Goal: Task Accomplishment & Management: Complete application form

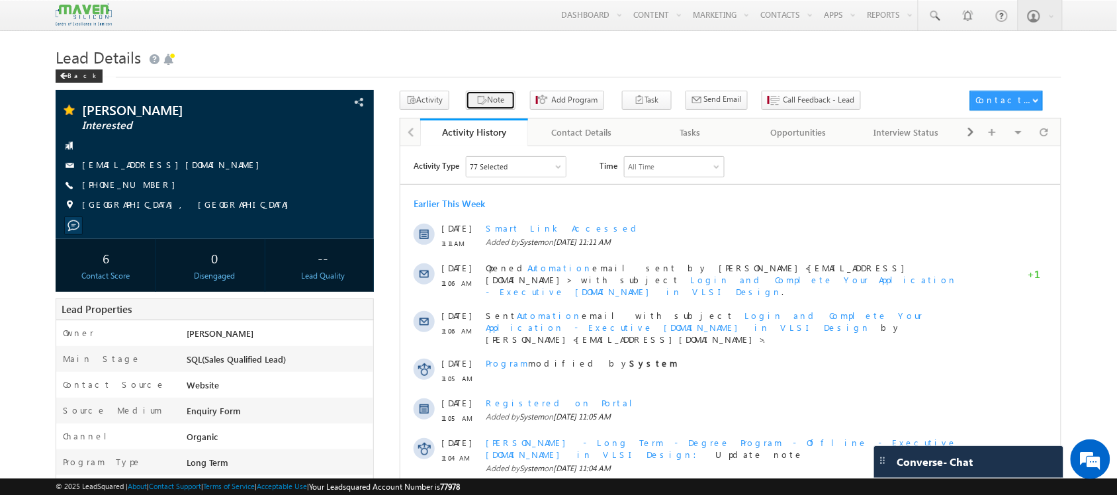
click at [477, 103] on icon "button" at bounding box center [482, 101] width 11 height 13
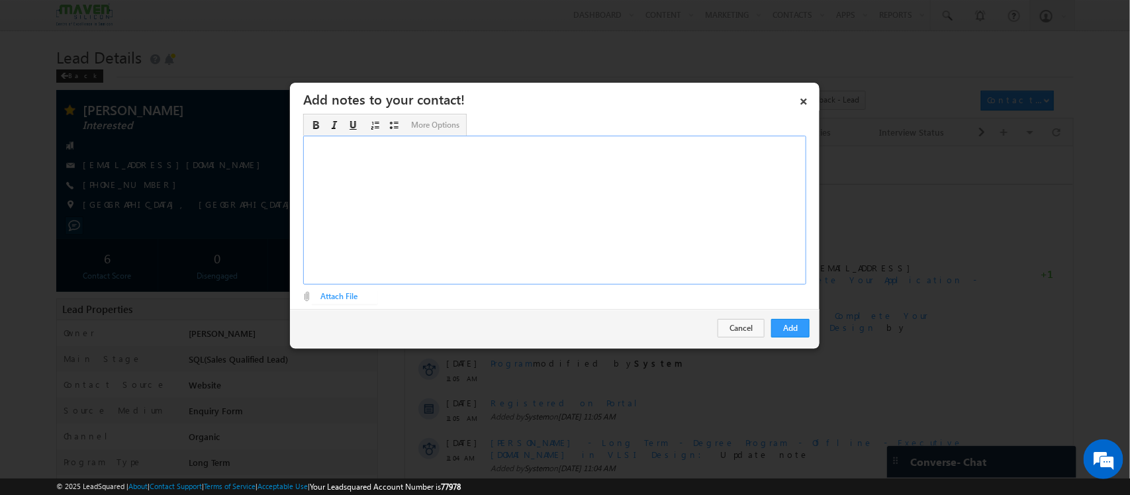
click at [578, 199] on div "Rich Text Editor, Description-inline-editor-div" at bounding box center [554, 210] width 503 height 149
click at [515, 191] on div "BITS PILANI - Rebuttals given feels duration is more /" at bounding box center [554, 210] width 503 height 149
click at [800, 329] on button "Add" at bounding box center [790, 328] width 38 height 19
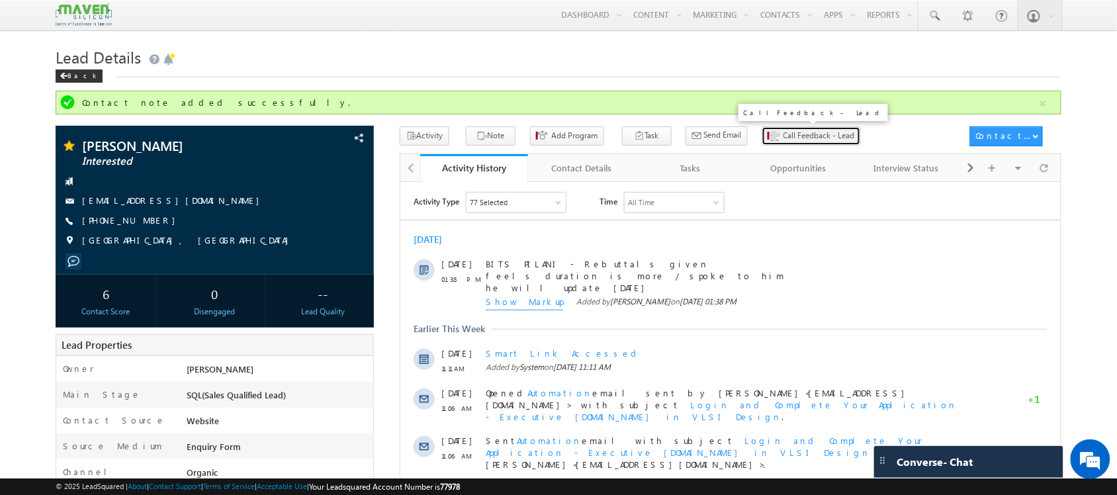
click at [784, 142] on span "Call Feedback - Lead" at bounding box center [819, 136] width 71 height 12
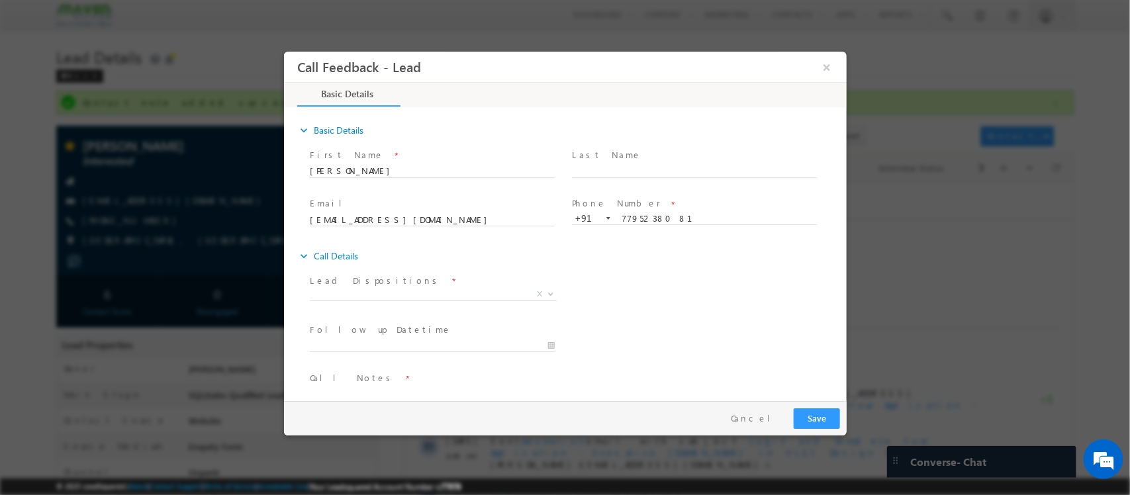
drag, startPoint x: 391, startPoint y: 279, endPoint x: 387, endPoint y: 289, distance: 10.7
click at [387, 289] on div "Lead Dispositions * Prospect Interested Re-enquired Invalid Number Not Contacte…" at bounding box center [437, 289] width 257 height 30
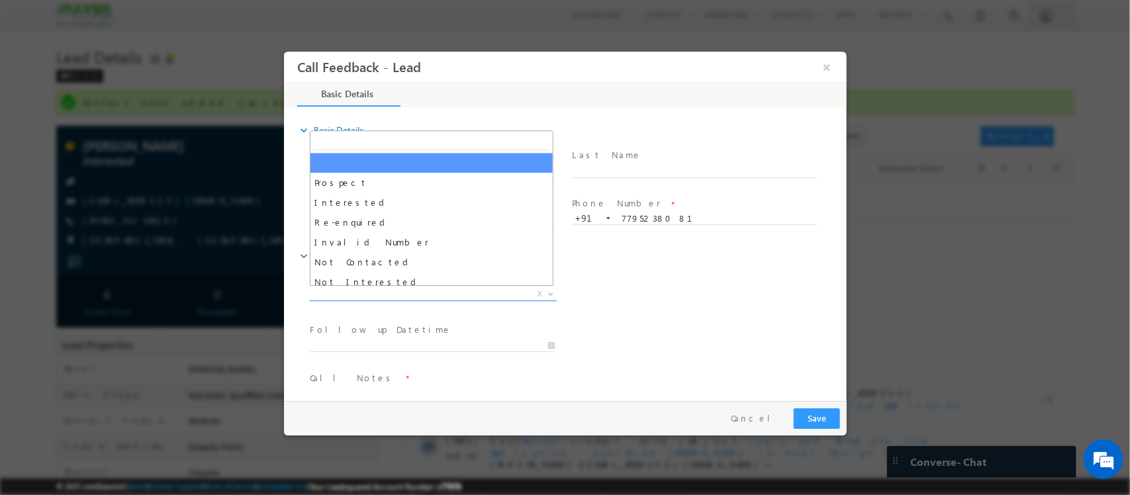
click at [387, 289] on span "X" at bounding box center [432, 294] width 247 height 13
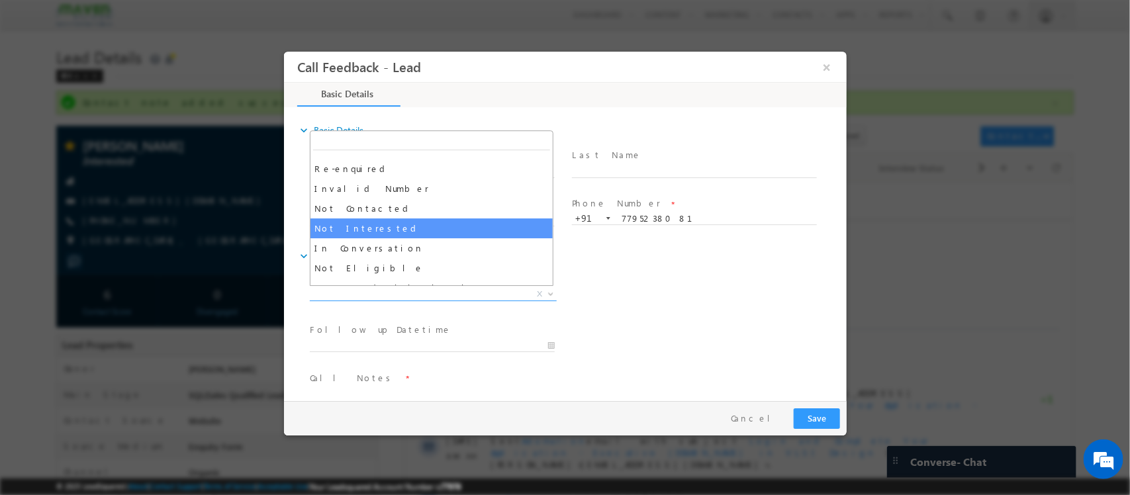
scroll to position [13, 0]
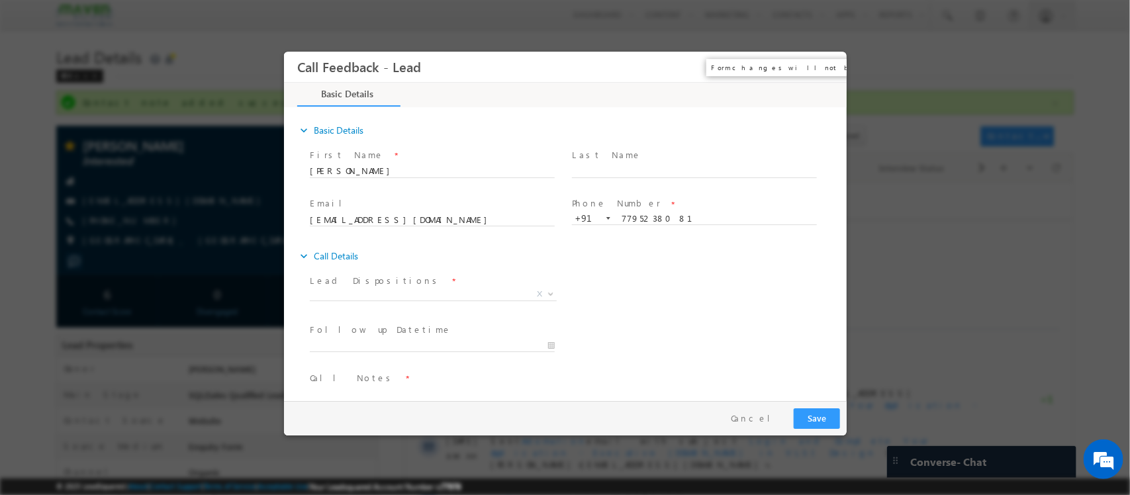
click at [831, 70] on button "×" at bounding box center [826, 67] width 23 height 24
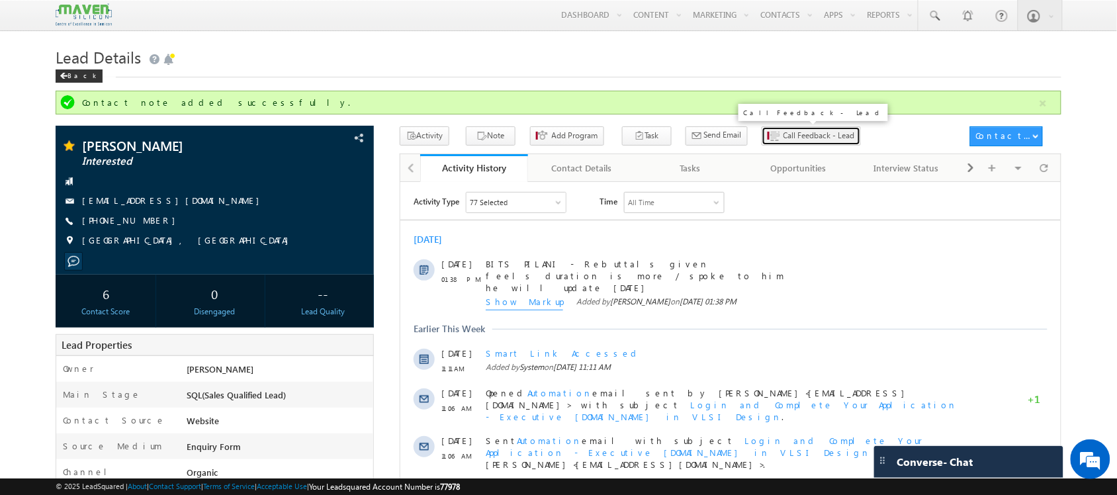
click at [786, 136] on span "Call Feedback - Lead" at bounding box center [819, 136] width 71 height 12
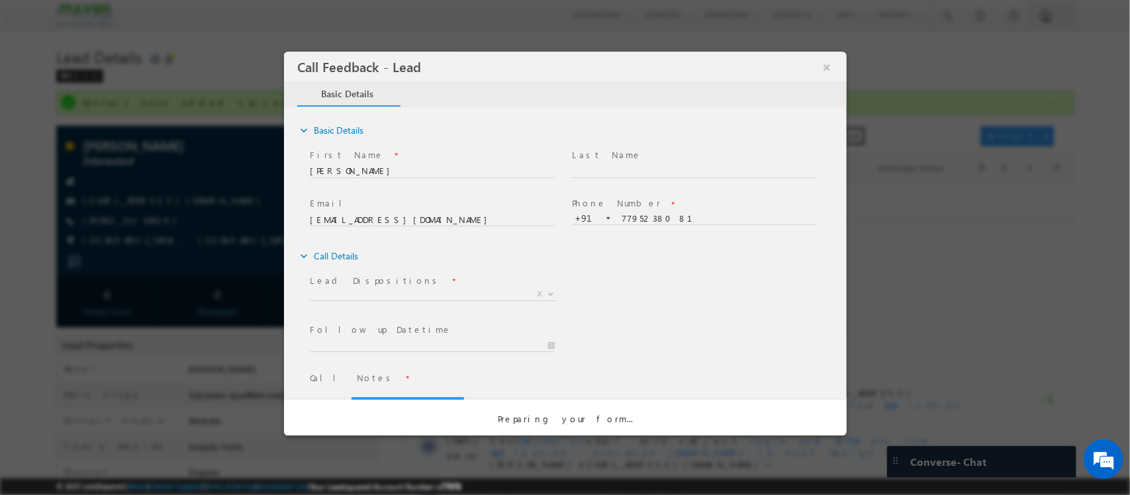
scroll to position [0, 0]
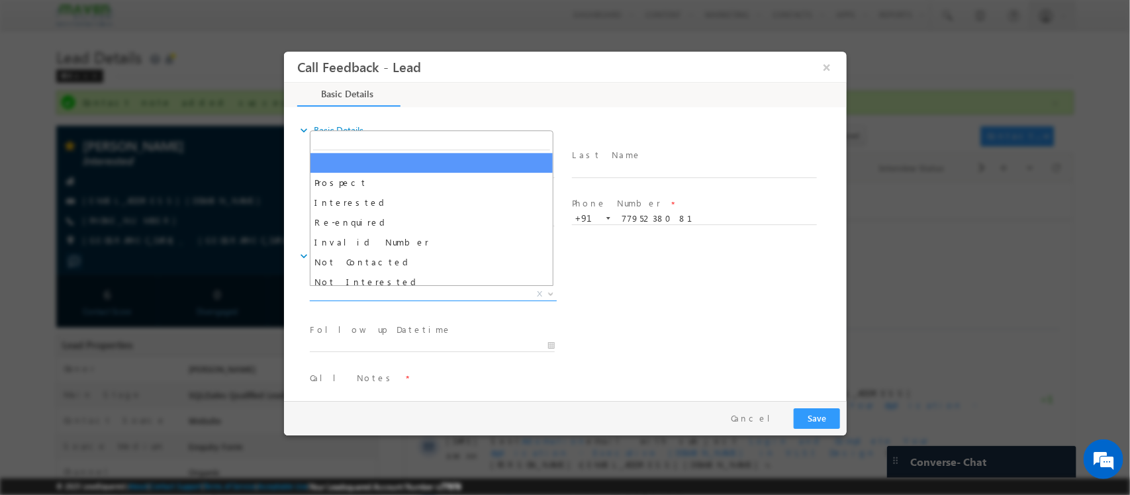
click at [463, 294] on span "X" at bounding box center [432, 294] width 247 height 13
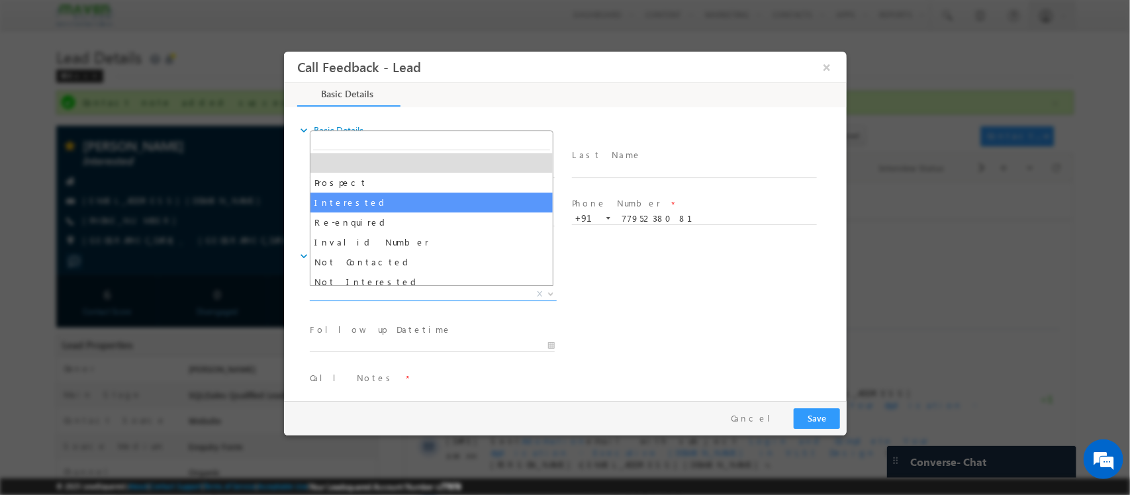
select select "Interested"
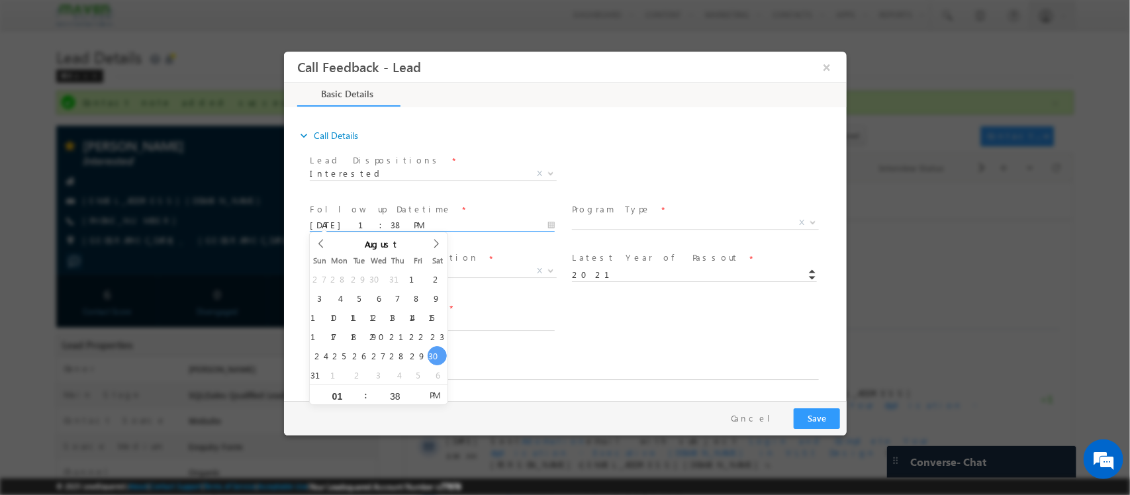
click at [492, 222] on input "[DATE] 1:38 PM" at bounding box center [431, 225] width 245 height 13
type input "[DATE] 12:38 PM"
type input "12"
click at [359, 402] on span at bounding box center [359, 400] width 9 height 10
type input "[DATE] 12:39 PM"
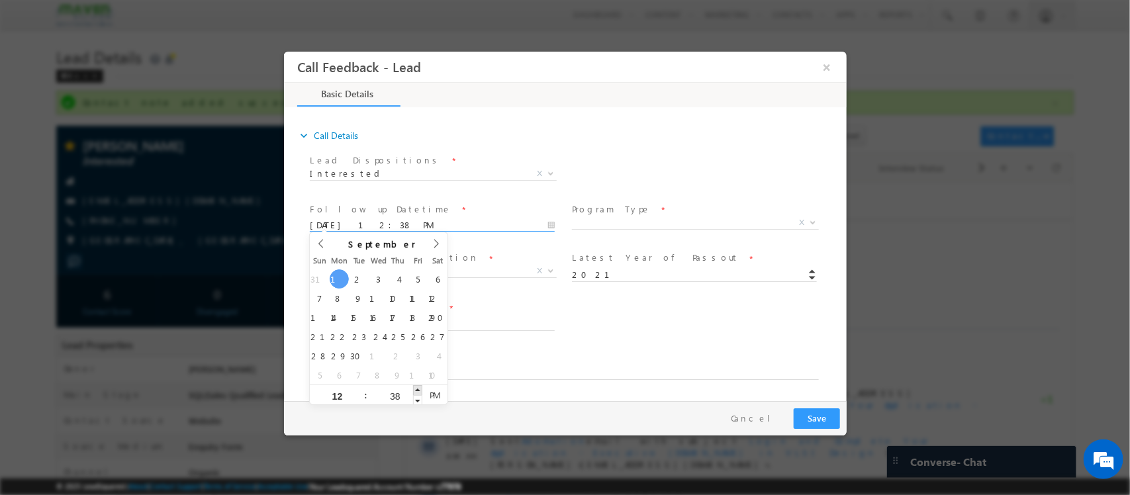
type input "39"
click at [414, 394] on span at bounding box center [416, 390] width 9 height 10
type input "[DATE] 12:40 PM"
type input "40"
click at [414, 394] on span at bounding box center [416, 390] width 9 height 10
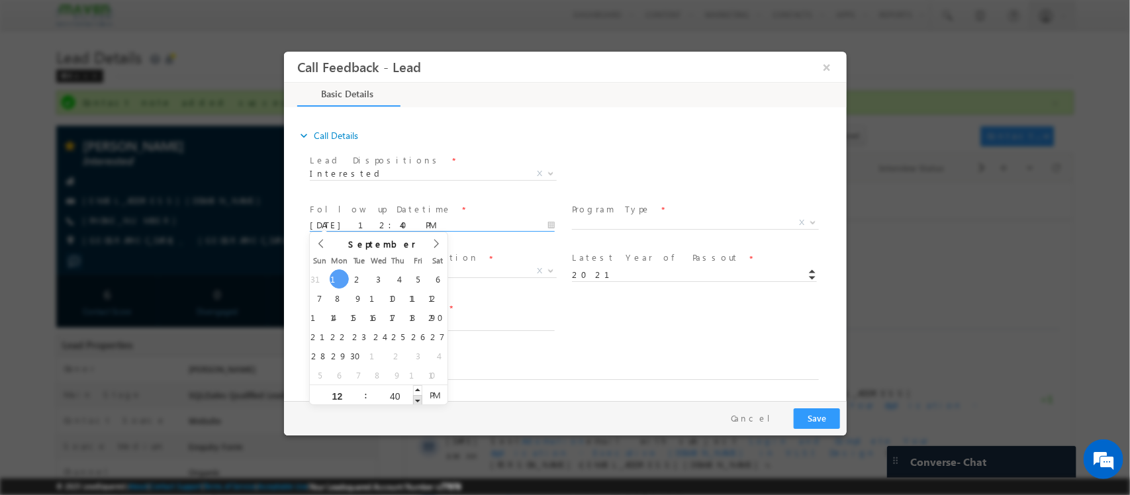
type input "[DATE] 12:39 PM"
type input "39"
click at [416, 398] on span at bounding box center [416, 400] width 9 height 10
type input "[DATE] 12:40 PM"
type input "40"
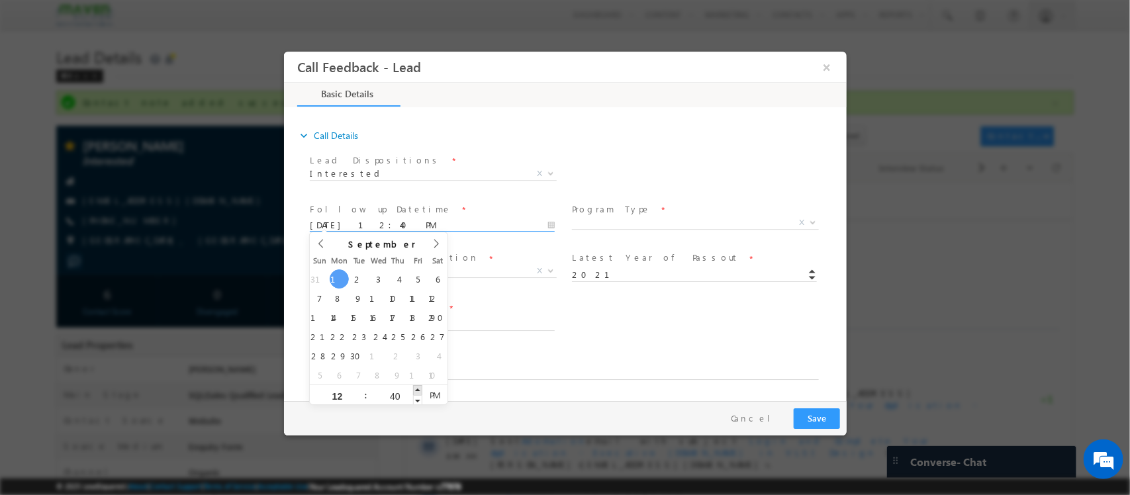
click at [419, 391] on span at bounding box center [416, 390] width 9 height 10
type input "[DATE] 12:40 AM"
click at [429, 395] on span "AM" at bounding box center [434, 395] width 24 height 20
drag, startPoint x: 651, startPoint y: 210, endPoint x: 644, endPoint y: 216, distance: 9.4
click at [644, 216] on div "Program Type * Long Term Short Term X" at bounding box center [699, 218] width 257 height 30
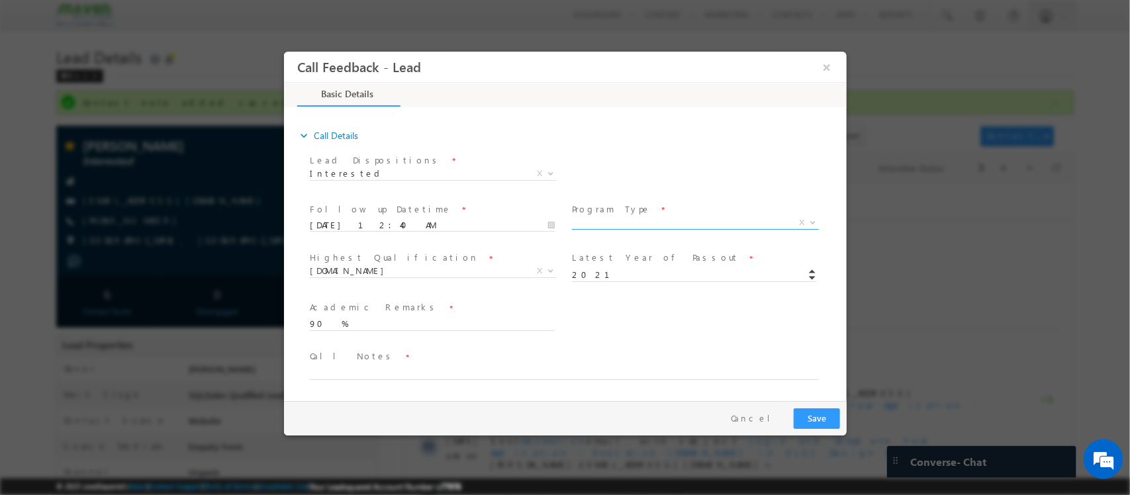
click at [644, 216] on span "X" at bounding box center [694, 222] width 247 height 13
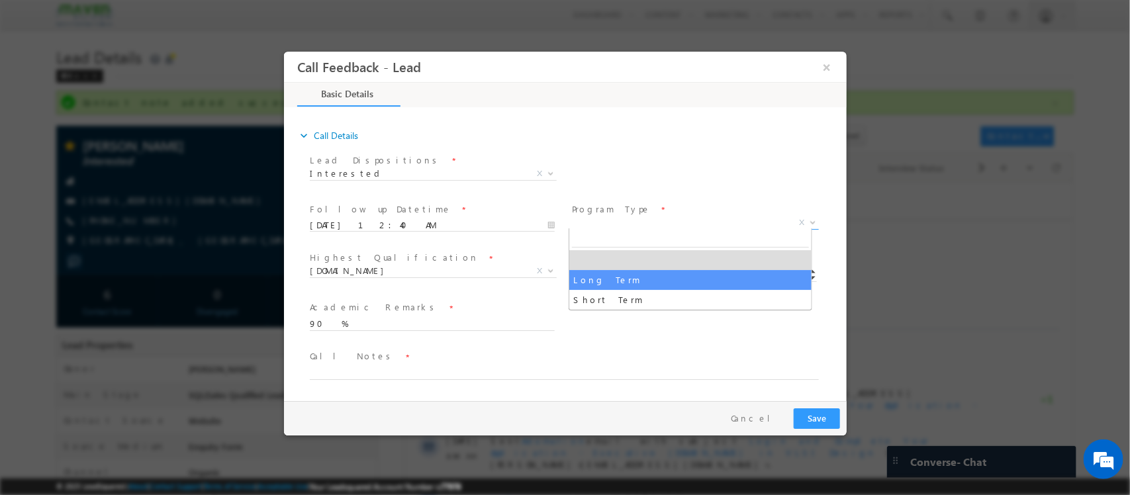
select select "Long Term"
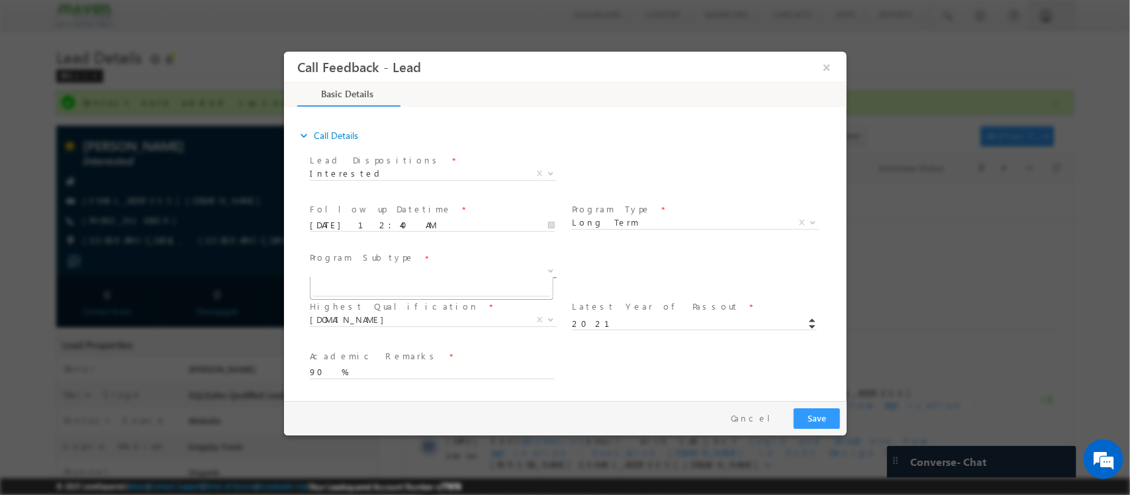
click at [446, 271] on span "X" at bounding box center [432, 271] width 247 height 13
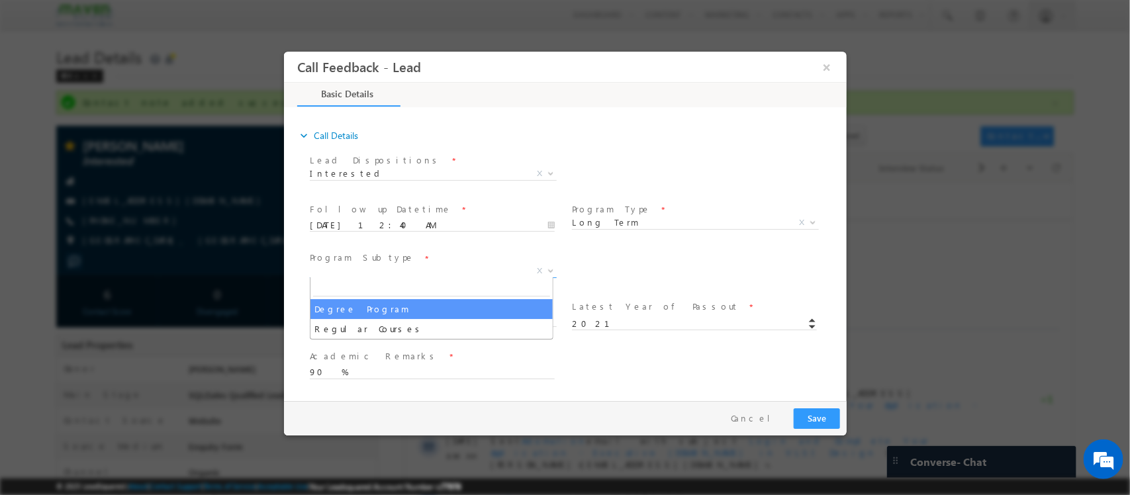
select select "Degree Program"
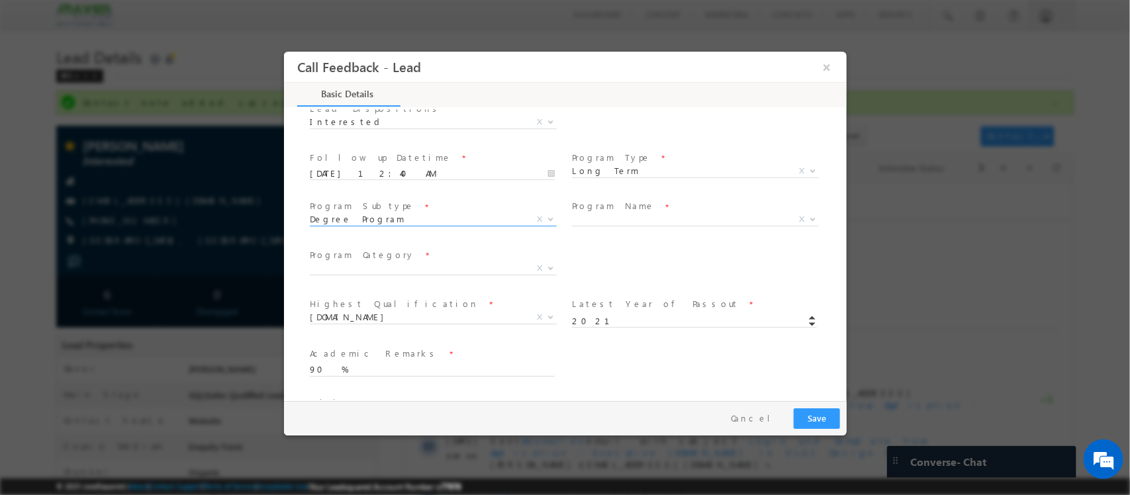
scroll to position [173, 0]
click at [618, 214] on span "X" at bounding box center [694, 218] width 247 height 13
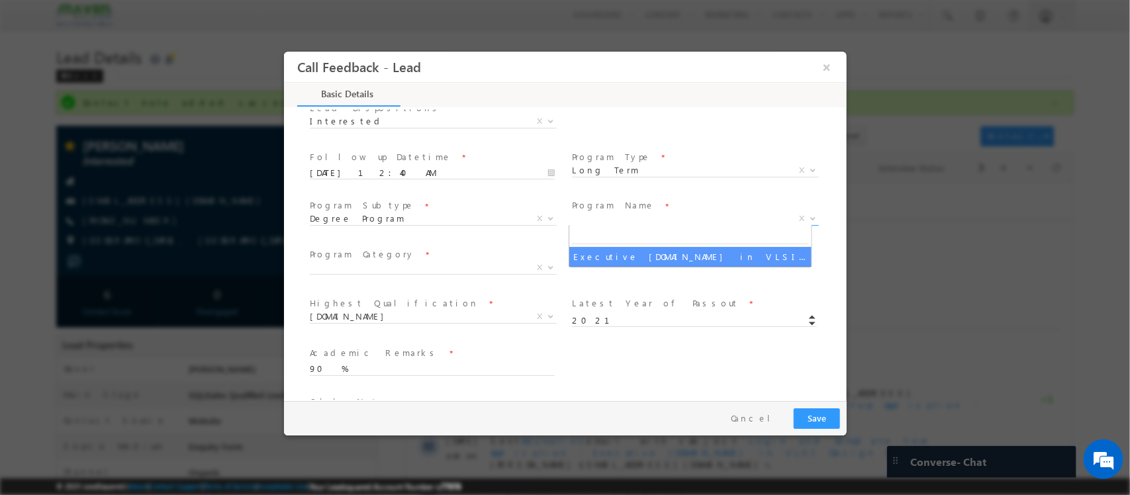
type input "1180"
select select "Executive [DOMAIN_NAME] in VLSI Design"
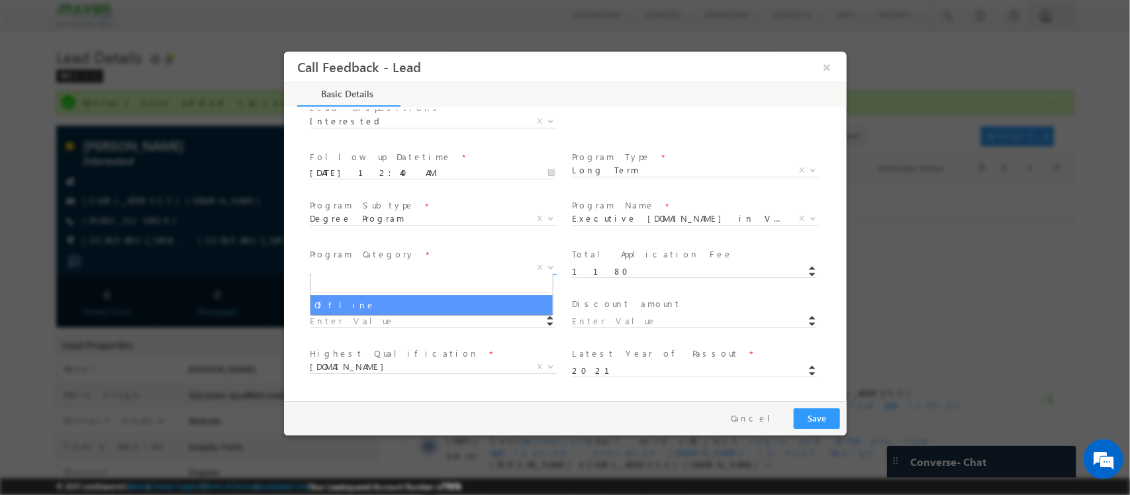
click at [453, 263] on span "X" at bounding box center [432, 267] width 247 height 13
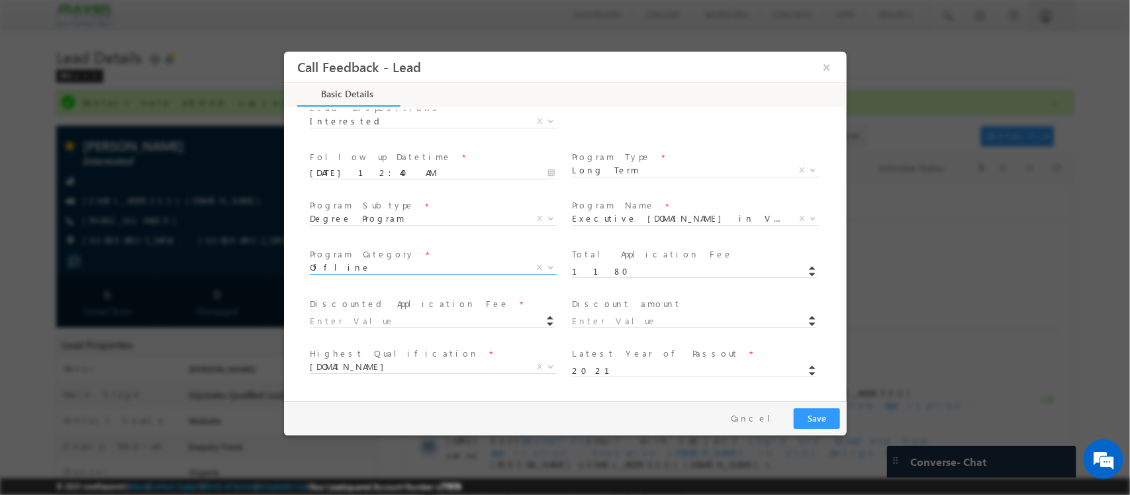
select select "Offline"
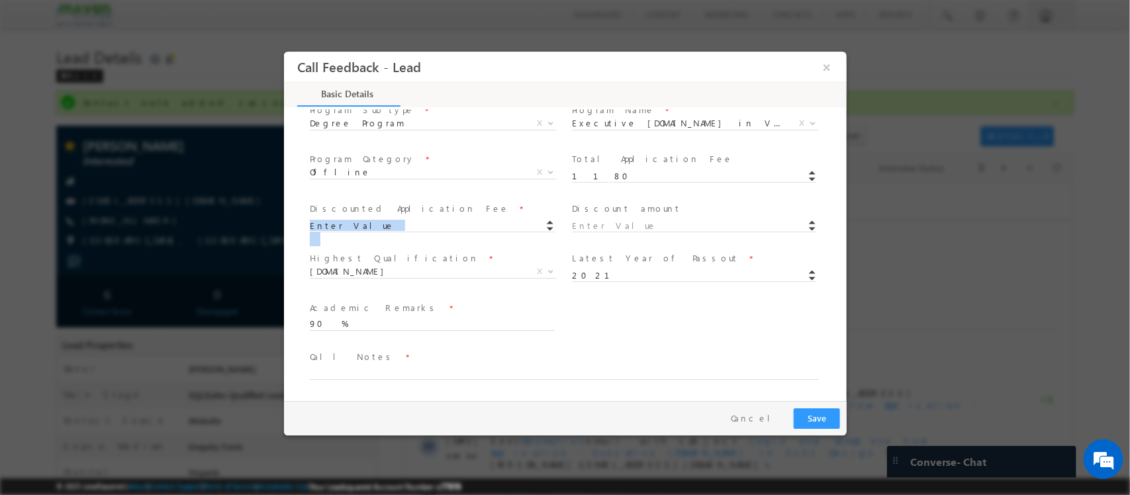
drag, startPoint x: 470, startPoint y: 236, endPoint x: 440, endPoint y: 226, distance: 31.4
click at [440, 226] on span at bounding box center [437, 225] width 257 height 15
click at [440, 226] on input at bounding box center [431, 226] width 245 height 13
type input "1180.00"
type input "0"
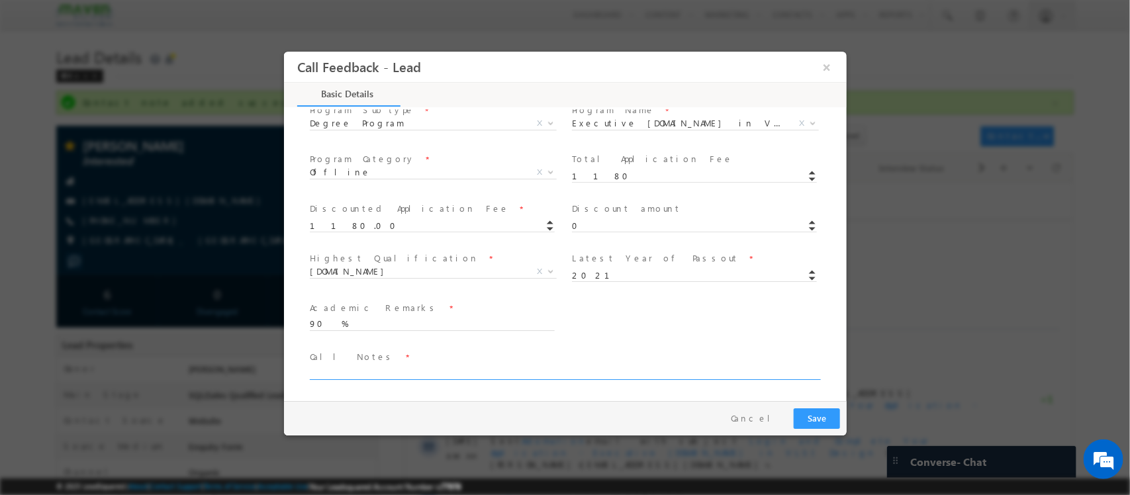
click at [497, 373] on textarea at bounding box center [563, 372] width 509 height 15
paste textarea "[EMAIL_ADDRESS][DOMAIN_NAME]"
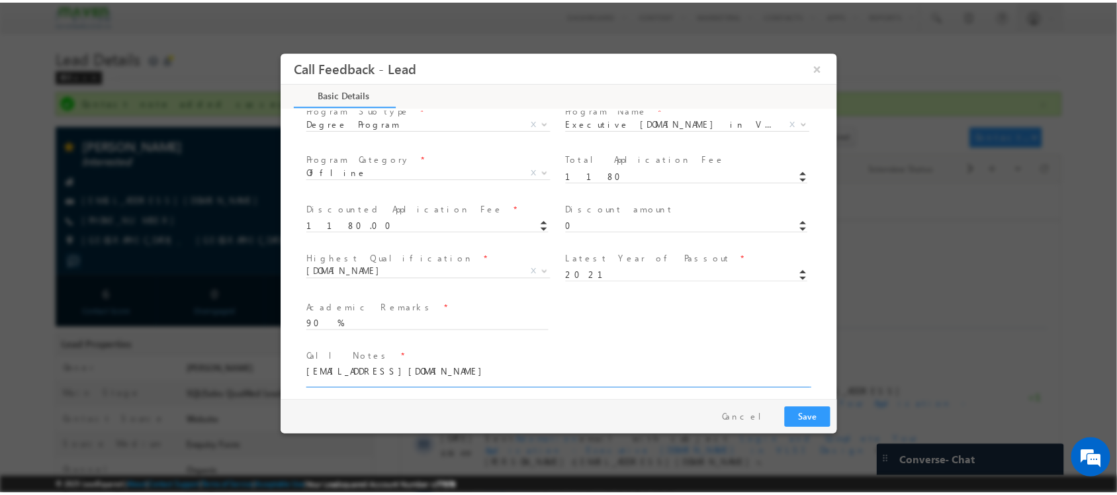
scroll to position [0, 0]
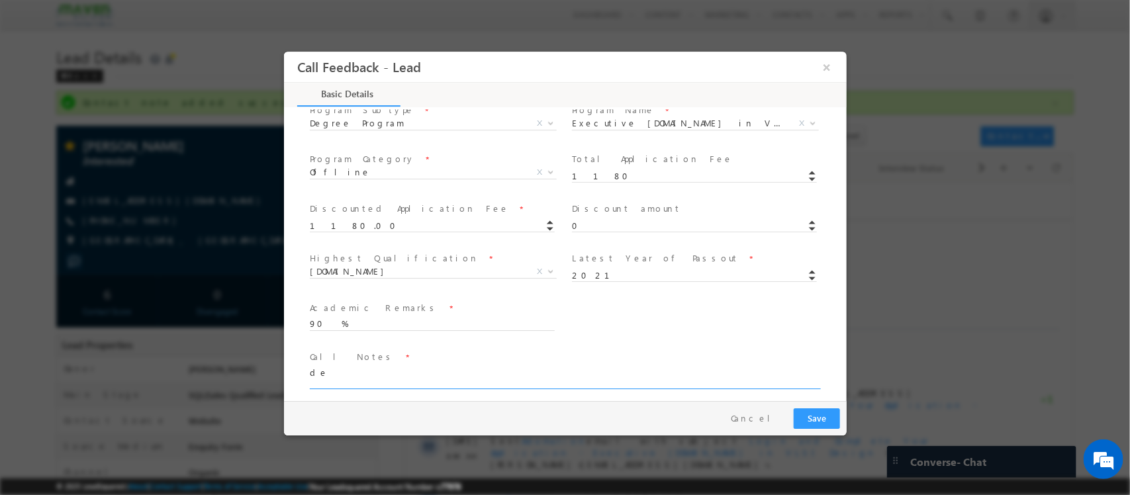
type textarea "d"
type textarea "notes"
click at [816, 413] on button "Save" at bounding box center [816, 418] width 46 height 21
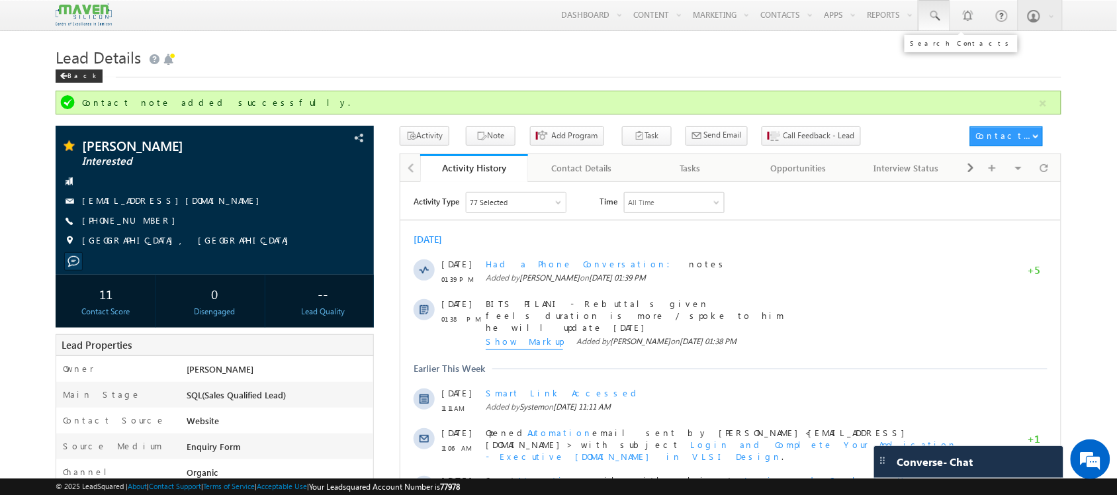
click at [945, 17] on link at bounding box center [935, 15] width 32 height 30
paste input "[EMAIL_ADDRESS][DOMAIN_NAME]"
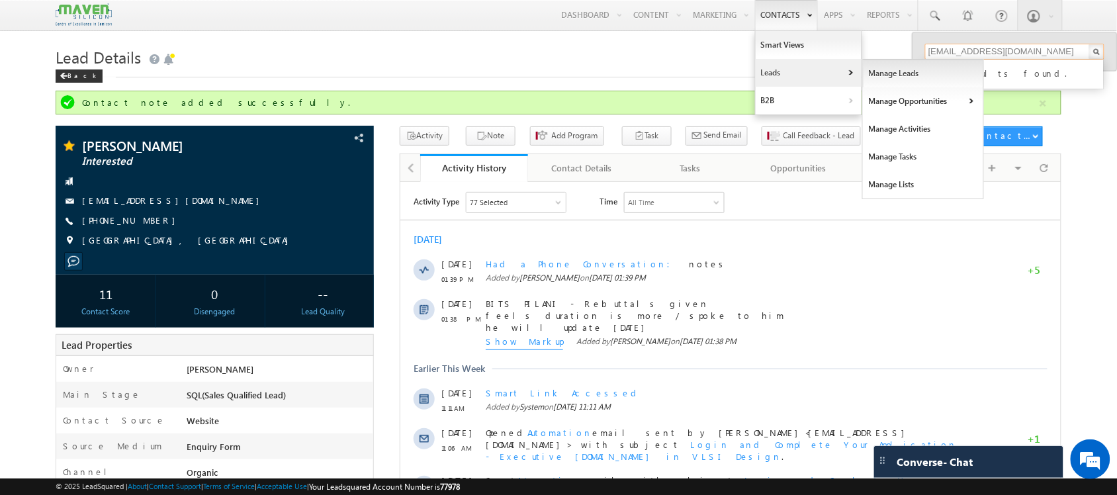
type input "[EMAIL_ADDRESS][DOMAIN_NAME]"
click at [863, 76] on link "Manage Leads" at bounding box center [923, 74] width 121 height 28
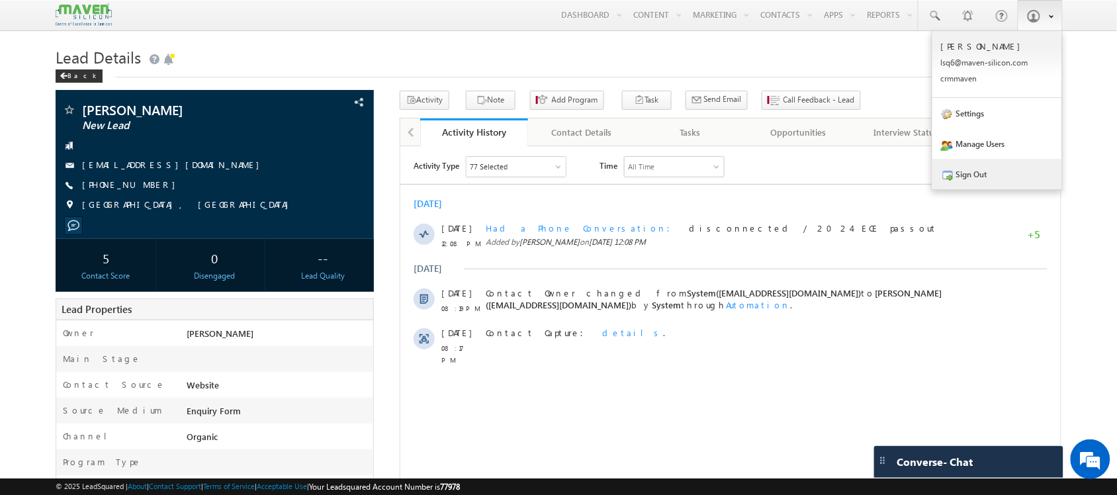
click at [990, 169] on link "Sign Out" at bounding box center [998, 174] width 130 height 30
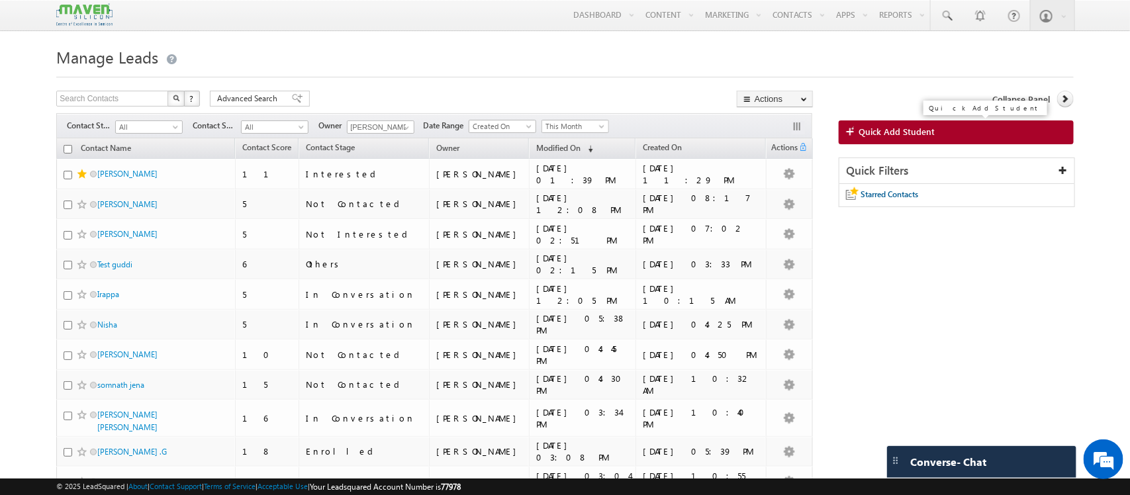
click at [968, 142] on link "Quick Add Student" at bounding box center [956, 132] width 235 height 24
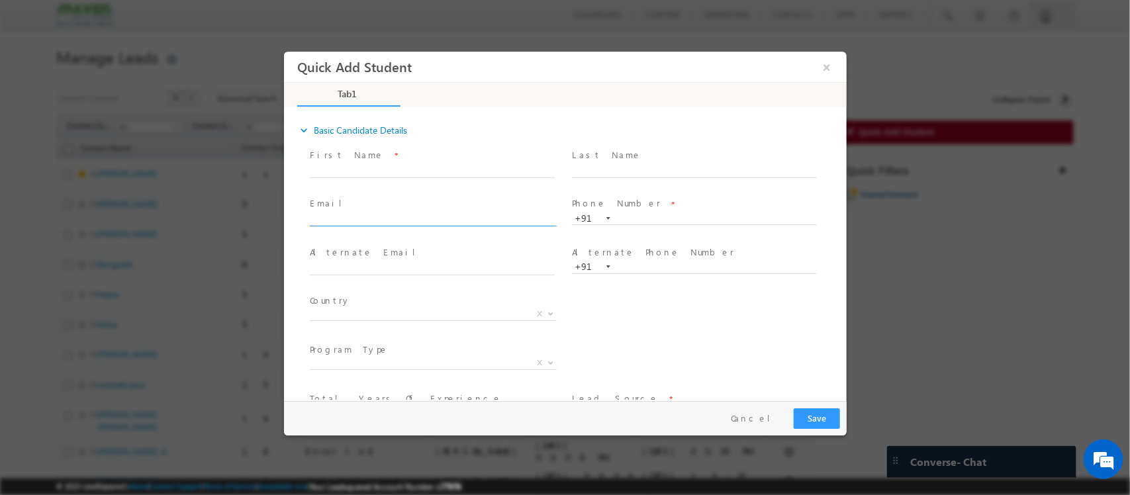
click input "text"
type input "[EMAIL_ADDRESS][DOMAIN_NAME]"
